Goal: Task Accomplishment & Management: Manage account settings

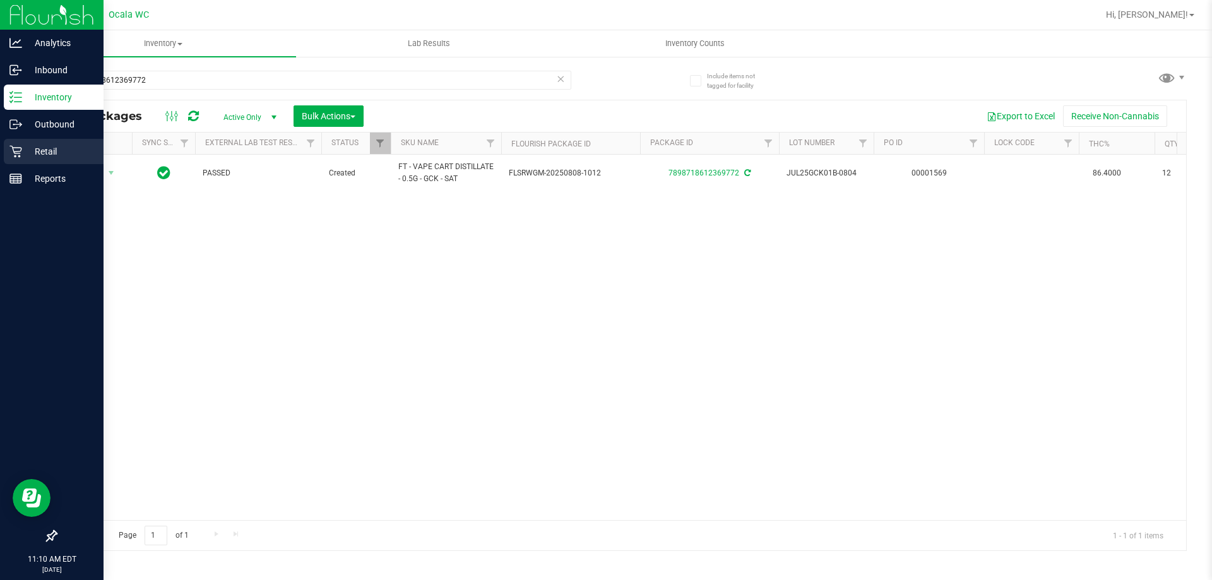
click at [30, 150] on p "Retail" at bounding box center [60, 151] width 76 height 15
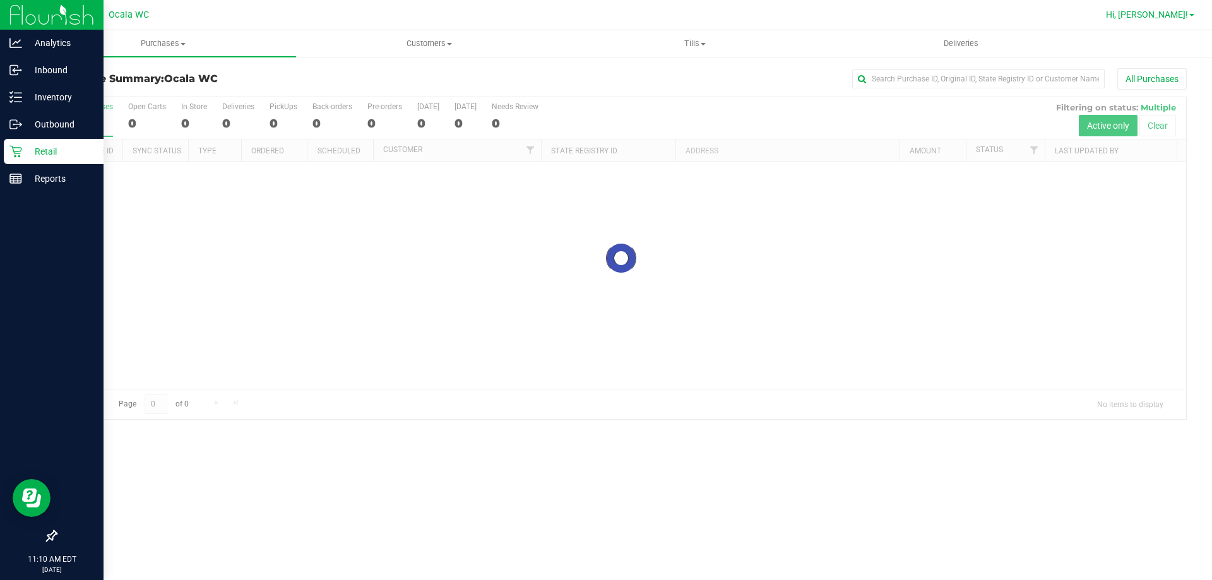
click at [1176, 15] on span "Hi, [PERSON_NAME]!" at bounding box center [1147, 14] width 82 height 10
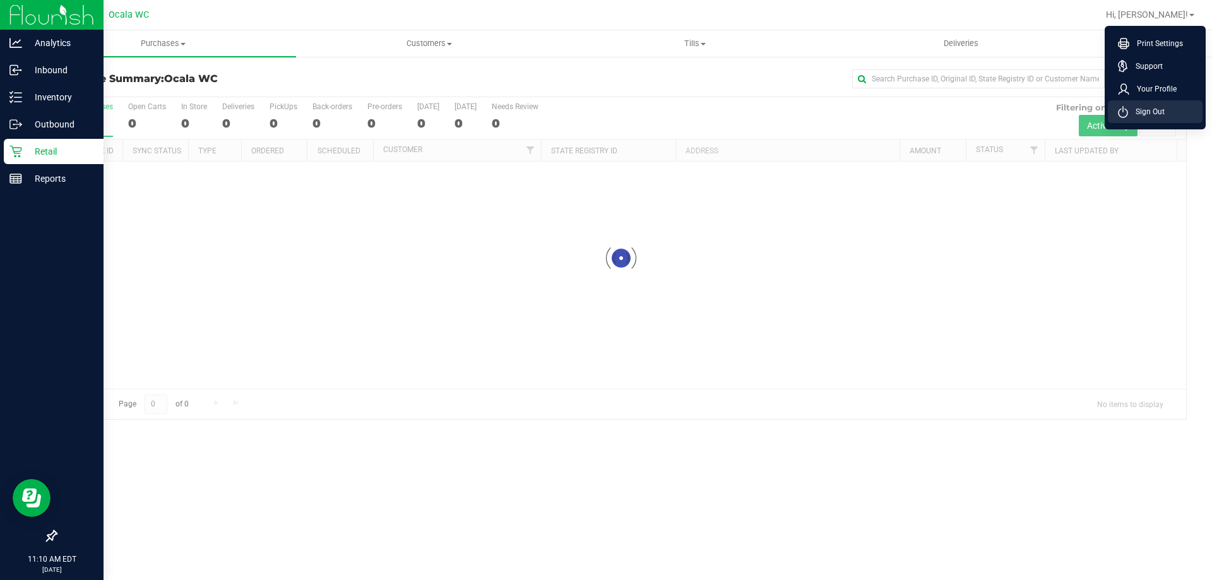
click at [1149, 104] on li "Sign Out" at bounding box center [1155, 111] width 95 height 23
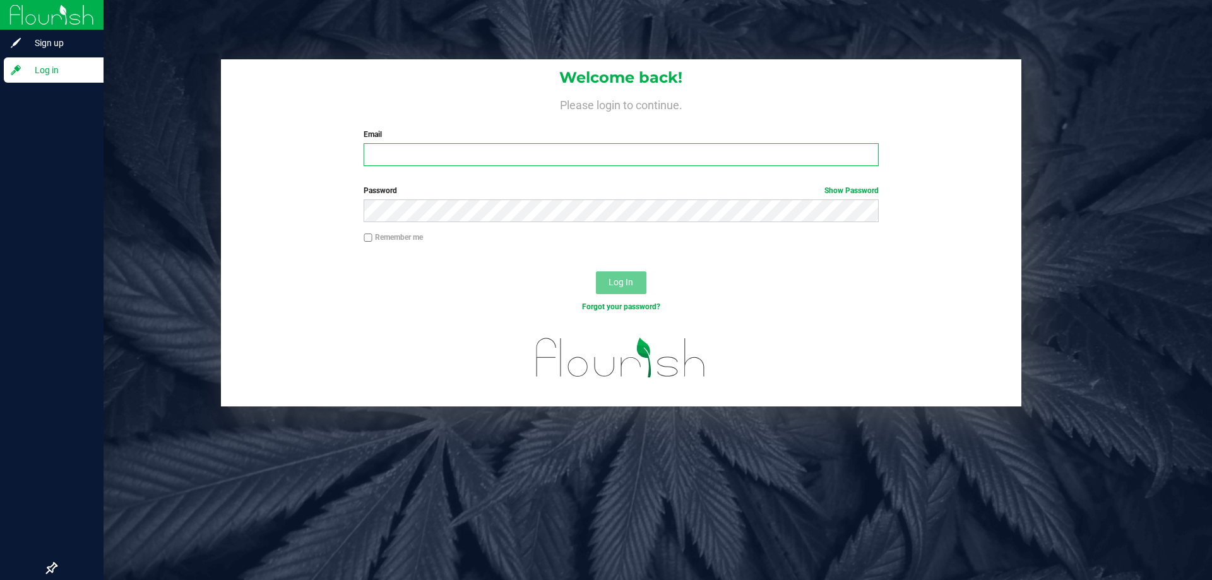
click at [415, 147] on input "Email" at bounding box center [621, 154] width 515 height 23
type input "[EMAIL_ADDRESS][DOMAIN_NAME]"
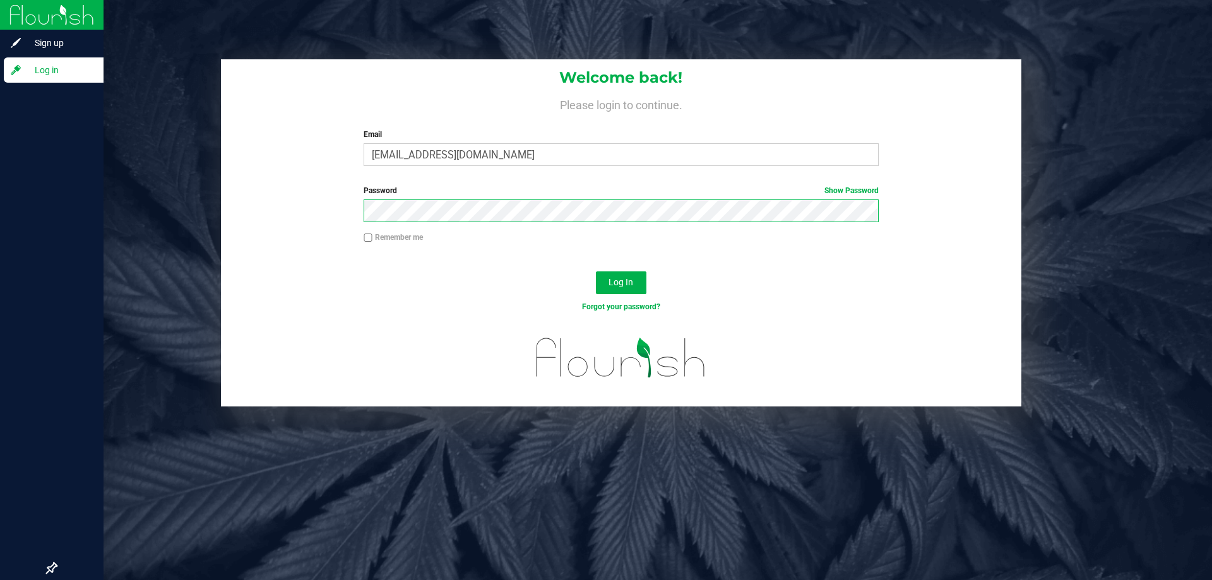
click at [596, 271] on button "Log In" at bounding box center [621, 282] width 51 height 23
